Goal: Check status: Check status

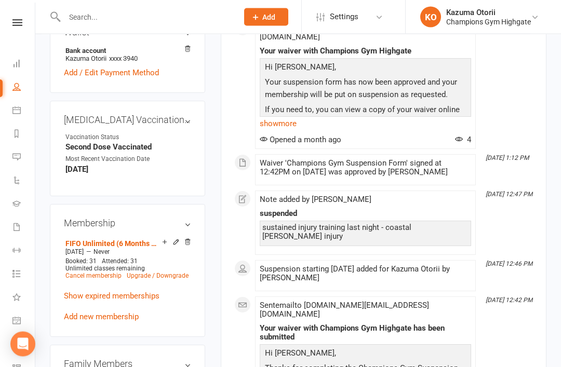
scroll to position [411, 0]
click at [121, 240] on link "FIFO Unlimited (6 Months Minimum Term)" at bounding box center [113, 244] width 97 height 8
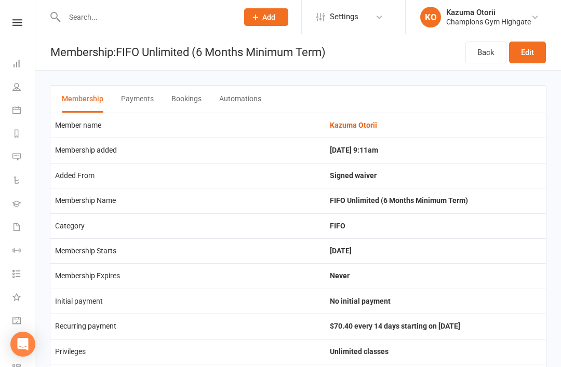
click at [136, 96] on button "Payments" at bounding box center [137, 99] width 33 height 27
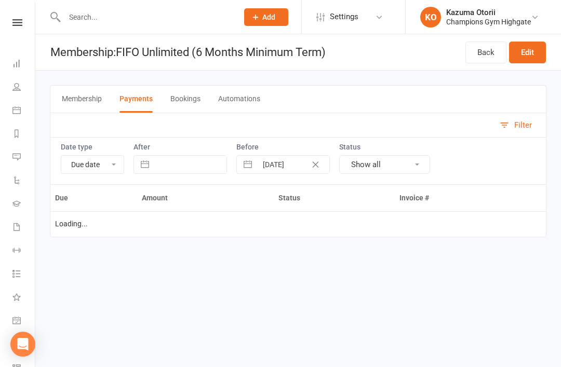
click at [313, 165] on icon "Clear Date" at bounding box center [316, 165] width 8 height 6
select select "paid"
click at [184, 104] on button "Bookings" at bounding box center [185, 99] width 30 height 27
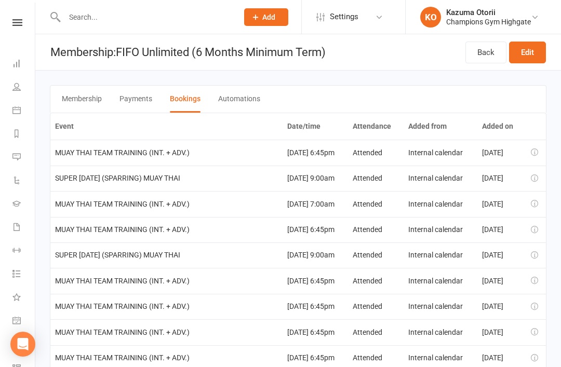
click at [247, 102] on button "Automations" at bounding box center [239, 99] width 42 height 27
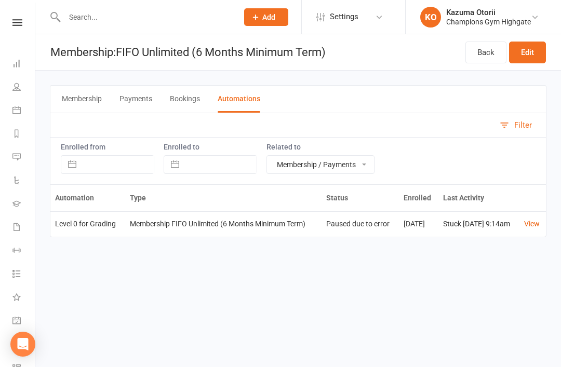
click at [74, 98] on button "Membership" at bounding box center [82, 99] width 40 height 27
